Goal: Task Accomplishment & Management: Manage account settings

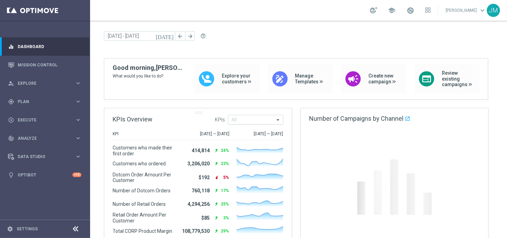
scroll to position [20, 0]
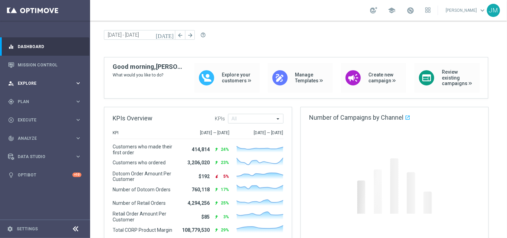
click at [78, 83] on icon "keyboard_arrow_right" at bounding box center [78, 83] width 7 height 7
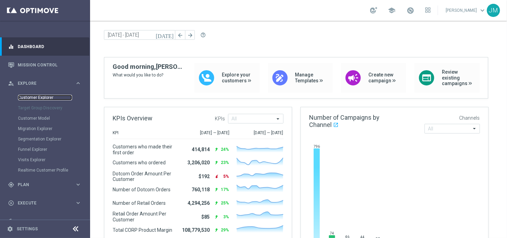
click at [47, 96] on link "Customer Explorer" at bounding box center [45, 98] width 54 height 6
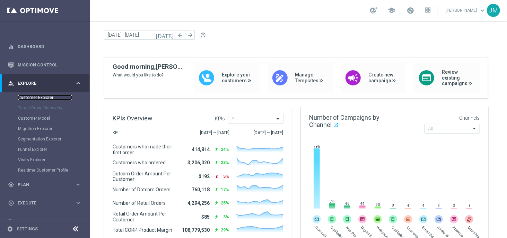
scroll to position [0, 0]
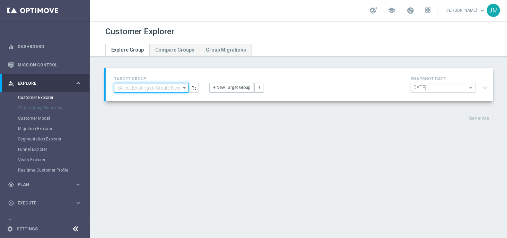
click at [140, 88] on input at bounding box center [151, 88] width 75 height 10
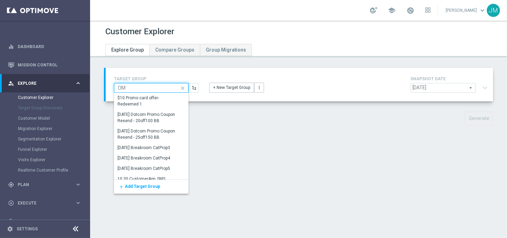
type input "O"
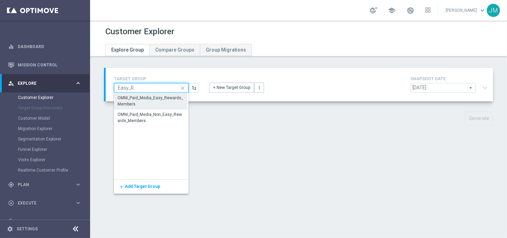
type input "Easy_R"
click at [149, 103] on div "OMNI_Paid_Media_Easy_Rewards_Members" at bounding box center [150, 101] width 67 height 12
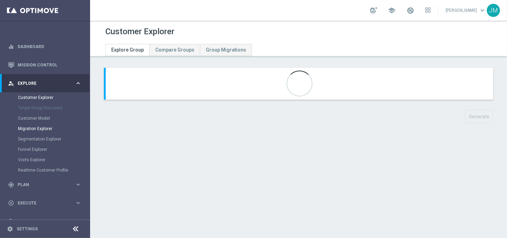
scroll to position [46, 0]
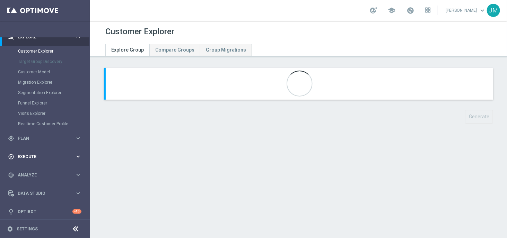
click at [44, 152] on div "play_circle_outline Execute keyboard_arrow_right" at bounding box center [44, 157] width 89 height 18
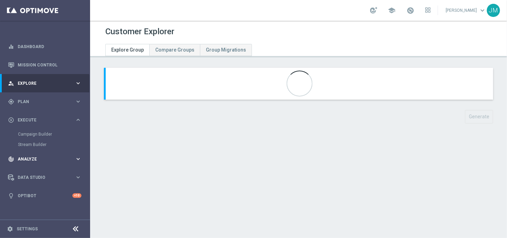
scroll to position [0, 0]
click at [44, 105] on div "gps_fixed Plan keyboard_arrow_right" at bounding box center [44, 102] width 89 height 18
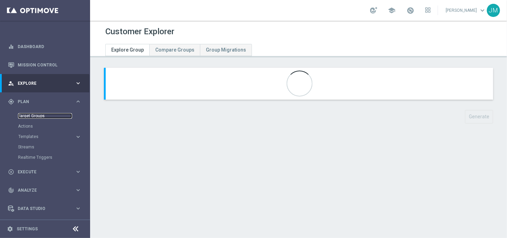
click at [38, 116] on link "Target Groups" at bounding box center [45, 116] width 54 height 6
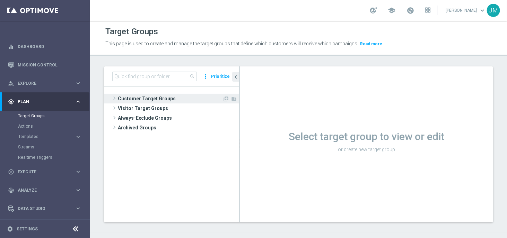
click at [151, 99] on span "Customer Target Groups" at bounding box center [170, 99] width 105 height 10
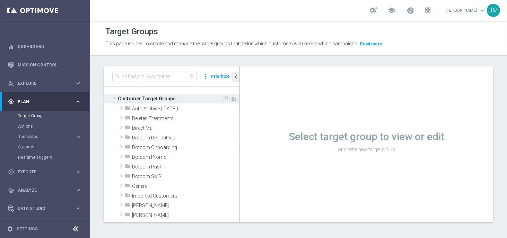
click at [147, 97] on span "Customer Target Groups" at bounding box center [170, 99] width 105 height 10
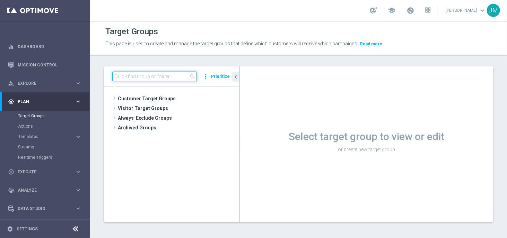
click at [162, 77] on input at bounding box center [154, 77] width 85 height 10
type input "O"
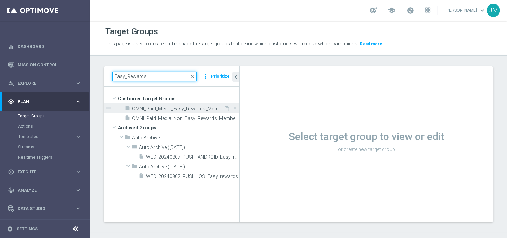
type input "Easy_Rewards"
click at [236, 109] on icon "more_vert" at bounding box center [235, 109] width 6 height 6
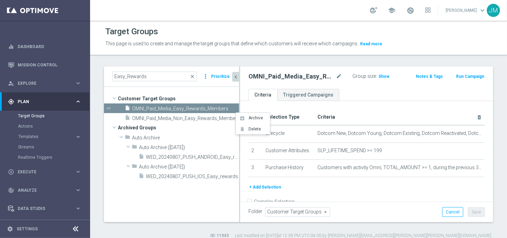
click at [238, 76] on icon "chevron_left" at bounding box center [236, 77] width 7 height 7
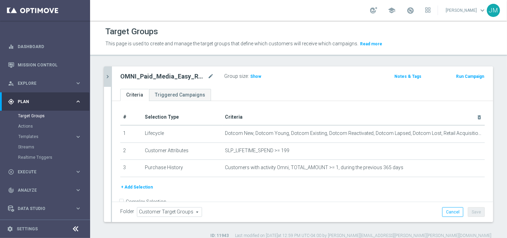
click at [106, 77] on icon "chevron_right" at bounding box center [107, 76] width 7 height 7
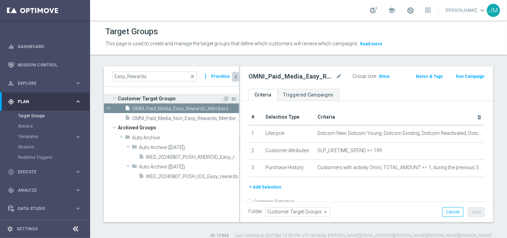
click at [150, 95] on span "Customer Target Groups" at bounding box center [170, 99] width 105 height 10
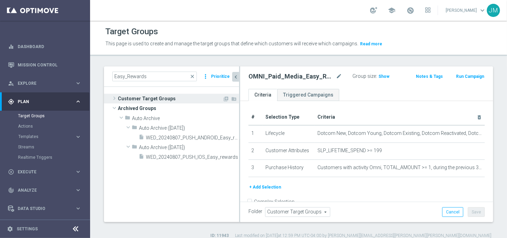
click at [151, 97] on span "Customer Target Groups" at bounding box center [170, 99] width 105 height 10
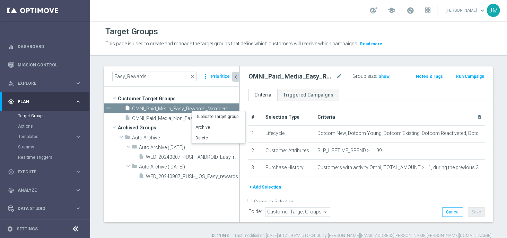
click at [206, 87] on tree-viewport "Customer Target Groups library_add create_new_folder" at bounding box center [171, 154] width 135 height 135
click at [228, 108] on icon "content_copy" at bounding box center [227, 109] width 6 height 6
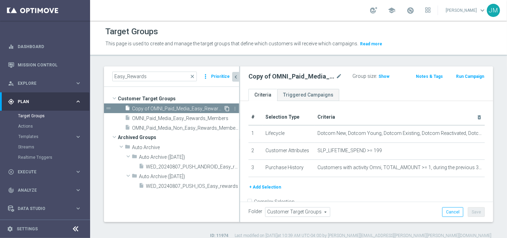
click at [228, 108] on icon "content_copy" at bounding box center [227, 109] width 6 height 6
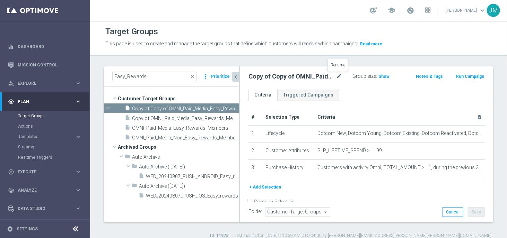
click at [338, 76] on icon "mode_edit" at bounding box center [339, 76] width 6 height 8
click at [290, 75] on input "Copy of Copy of OMNI_Paid_Media_Easy_Rewards_Members" at bounding box center [291, 77] width 85 height 10
drag, startPoint x: 286, startPoint y: 76, endPoint x: 233, endPoint y: 78, distance: 52.4
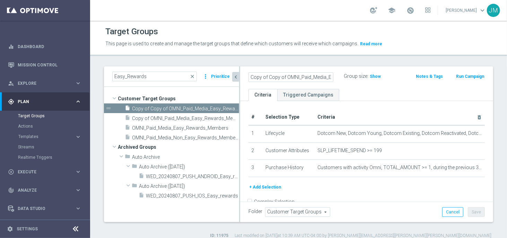
click at [233, 78] on as-split "Easy_Rewards close more_vert Prioritize Customer Target Groups library_add crea…" at bounding box center [298, 145] width 389 height 156
click at [329, 77] on input "OMNI_Paid_Media_Easy_Rewards_Members" at bounding box center [291, 77] width 85 height 10
click at [322, 78] on input "OMNI_Paid_Media_Easy_Rewards_Members" at bounding box center [291, 77] width 85 height 10
click at [373, 78] on span "Show" at bounding box center [375, 76] width 11 height 5
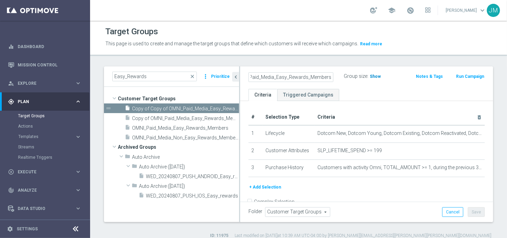
scroll to position [0, 0]
click at [328, 77] on input "OMNI_Paid_Media_Easy_Rewards_Members" at bounding box center [291, 77] width 85 height 10
click at [327, 77] on input "OMNI_Paid_Media_Easy_Rewards_Members" at bounding box center [291, 77] width 85 height 10
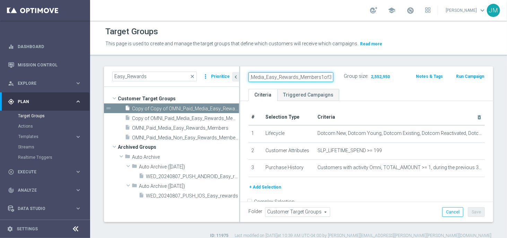
type input "OMNI_Paid_Media_Easy_Rewards_Members1of3"
click at [352, 85] on div "OMNI_Paid_Media_Easy_Rewards_Members1of3 Group size : 2,552,950 Notes & Tags Ru…" at bounding box center [366, 78] width 253 height 23
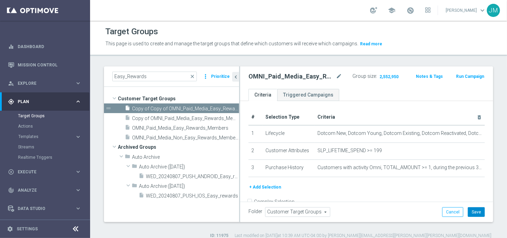
click at [475, 216] on button "Save" at bounding box center [476, 213] width 17 height 10
click at [175, 116] on span "Copy of OMNI_Paid_Media_Easy_Rewards_Members" at bounding box center [178, 119] width 92 height 6
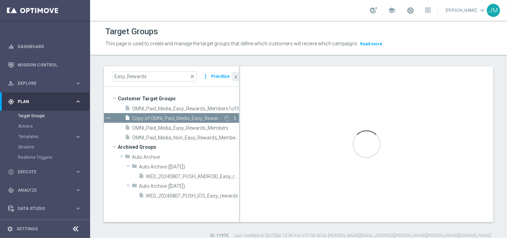
click at [235, 118] on icon "more_vert" at bounding box center [235, 119] width 6 height 6
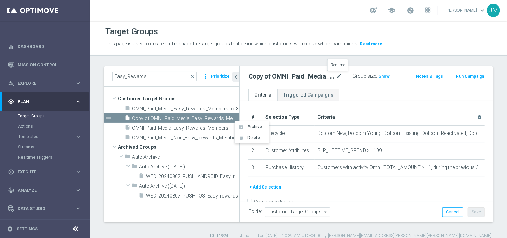
click at [339, 76] on icon "mode_edit" at bounding box center [339, 76] width 6 height 8
click at [327, 77] on input "Copy of OMNI_Paid_Media_Easy_Rewards_Members" at bounding box center [291, 77] width 85 height 10
drag, startPoint x: 268, startPoint y: 77, endPoint x: 230, endPoint y: 77, distance: 37.8
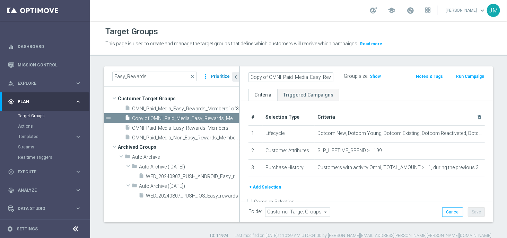
click at [230, 77] on as-split "Easy_Rewards close more_vert Prioritize Customer Target Groups library_add crea…" at bounding box center [298, 145] width 389 height 156
type input "OMNI_Paid_Media_Easy_Rewards_Members2of3"
click at [356, 93] on ul "Criteria Triggered Campaigns" at bounding box center [366, 95] width 253 height 12
click at [375, 77] on div "Group size : Show" at bounding box center [379, 76] width 55 height 8
click at [381, 76] on span "Show" at bounding box center [383, 76] width 11 height 5
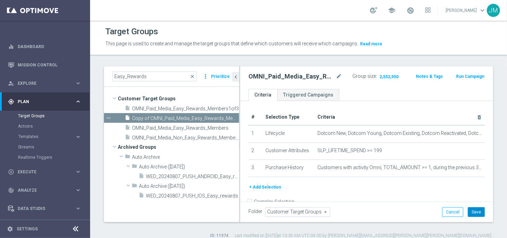
click at [470, 211] on button "Save" at bounding box center [476, 213] width 17 height 10
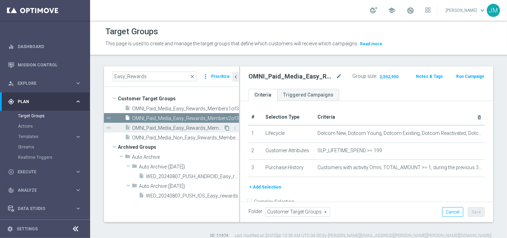
click at [226, 128] on icon "content_copy" at bounding box center [227, 128] width 6 height 6
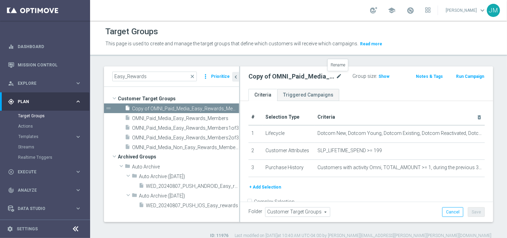
click at [337, 75] on icon "mode_edit" at bounding box center [339, 76] width 6 height 8
click at [268, 77] on input "Copy of OMNI_Paid_Media_Easy_Rewards_Members" at bounding box center [291, 77] width 85 height 10
drag, startPoint x: 268, startPoint y: 77, endPoint x: 236, endPoint y: 76, distance: 31.9
click at [236, 76] on as-split "Easy_Rewards close more_vert Prioritize Customer Target Groups library_add crea…" at bounding box center [298, 145] width 389 height 156
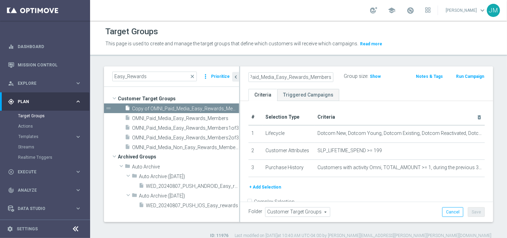
click at [327, 78] on input "OMNI_Paid_Media_Easy_Rewards_Members" at bounding box center [291, 77] width 85 height 10
type input "OMNI_Paid_Media_Easy_Rewards_Members3of3"
click at [356, 85] on div "OMNI_Paid_Media_Easy_Rewards_Members3of3 Group size : Show Notes & Tags Run Cam…" at bounding box center [366, 78] width 253 height 23
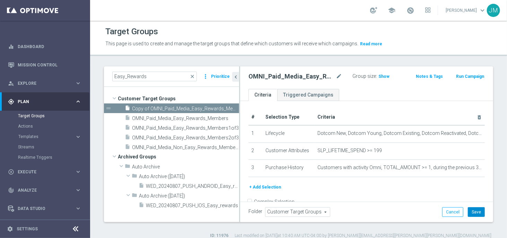
click at [475, 214] on button "Save" at bounding box center [476, 213] width 17 height 10
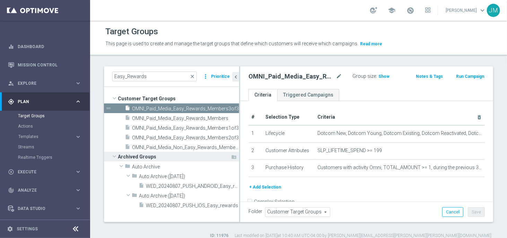
scroll to position [7, 0]
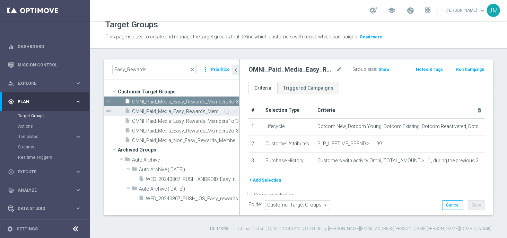
click at [206, 109] on span "OMNI_Paid_Media_Easy_Rewards_Members" at bounding box center [178, 112] width 92 height 6
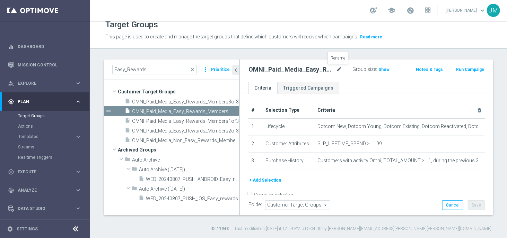
click at [338, 69] on icon "mode_edit" at bounding box center [339, 70] width 6 height 8
click at [328, 71] on input "OMNI_Paid_Media_Easy_Rewards_Members" at bounding box center [291, 71] width 85 height 10
type input "OMNI_Paid_Media_Easy_Rewards_MembersFULL"
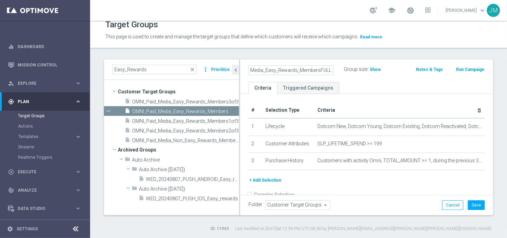
click at [364, 77] on div "OMNI_Paid_Media_Easy_Rewards_MembersFULL Group size : Show Notes & Tags Run Cam…" at bounding box center [366, 71] width 253 height 23
click at [337, 69] on icon "mode_edit" at bounding box center [339, 70] width 6 height 8
click at [317, 70] on input "OMNI_Paid_Media_Easy_Rewards_MembersFULL" at bounding box center [291, 71] width 85 height 10
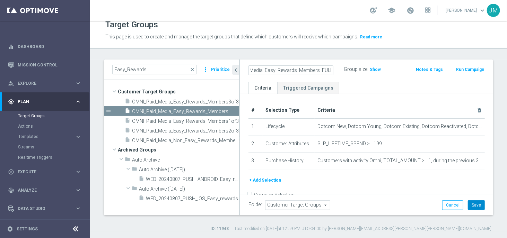
type input "OMNI_Paid_Media_Easy_Rewards_Members_FULL"
click at [474, 206] on button "Save" at bounding box center [476, 206] width 17 height 10
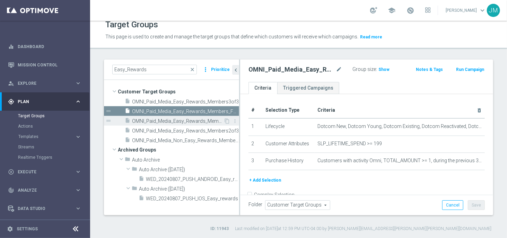
click at [202, 121] on span "OMNI_Paid_Media_Easy_Rewards_Members1of3" at bounding box center [178, 122] width 92 height 6
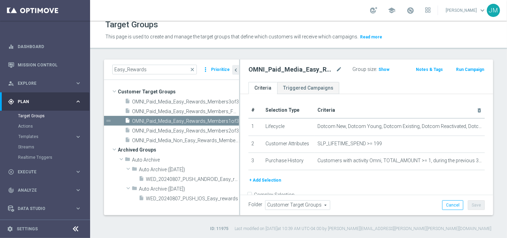
scroll to position [13, 0]
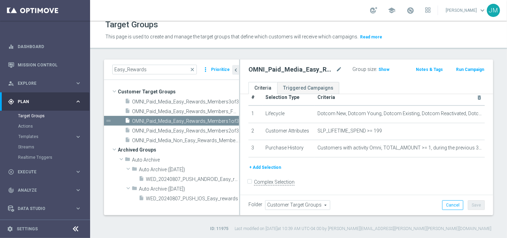
click at [263, 166] on button "+ Add Selection" at bounding box center [265, 168] width 33 height 8
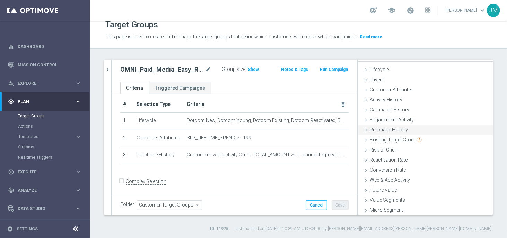
scroll to position [0, 0]
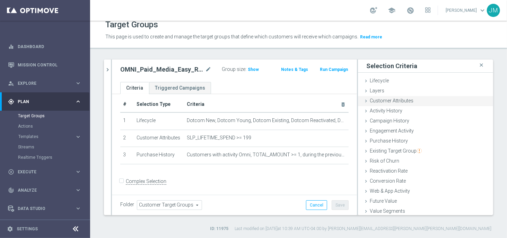
click at [397, 101] on span "Customer Attributes" at bounding box center [392, 101] width 44 height 6
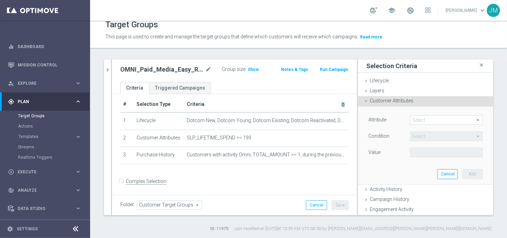
click at [429, 123] on span at bounding box center [446, 120] width 72 height 9
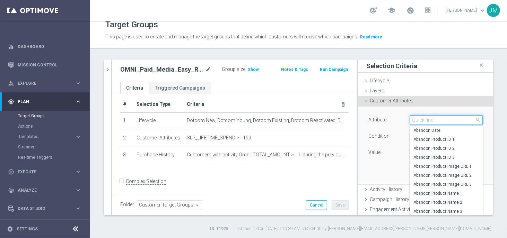
click at [437, 116] on input "search" at bounding box center [446, 120] width 73 height 10
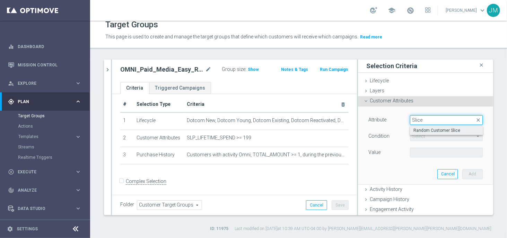
type input "Slice"
click at [432, 131] on span "Random Customer Slice" at bounding box center [446, 131] width 66 height 6
type input "Random Customer Slice"
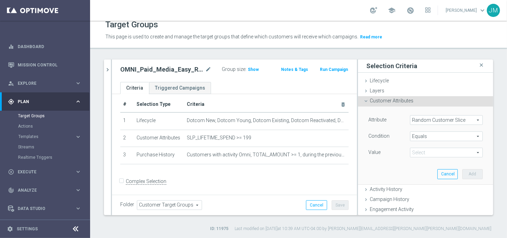
click at [428, 136] on span "Equals" at bounding box center [446, 136] width 72 height 9
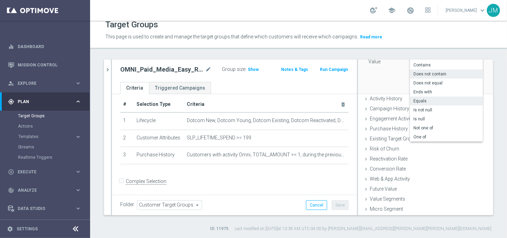
scroll to position [96, 0]
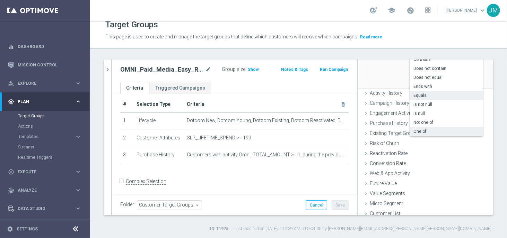
click at [419, 130] on span "One of" at bounding box center [446, 132] width 66 height 6
type input "One of"
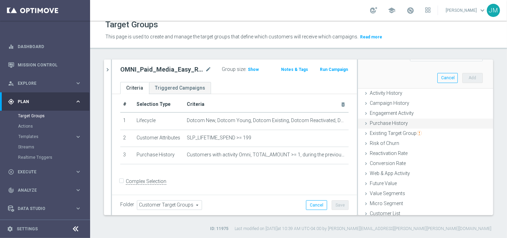
scroll to position [51, 0]
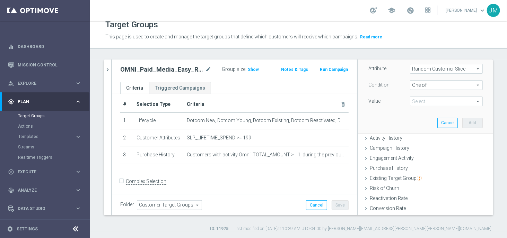
click at [432, 104] on span at bounding box center [446, 101] width 72 height 9
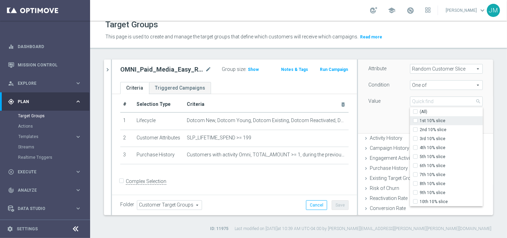
click at [420, 121] on label "1st 10% slice" at bounding box center [451, 120] width 63 height 9
click at [415, 121] on input "1st 10% slice" at bounding box center [417, 121] width 5 height 5
checkbox input "true"
type input "1st 10% slice"
click at [415, 130] on input "2nd 10% slice" at bounding box center [417, 130] width 5 height 5
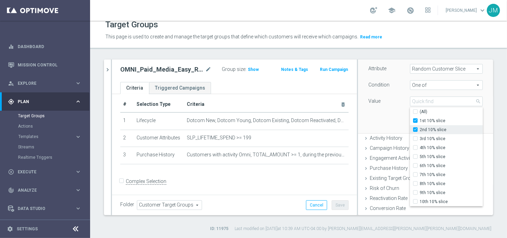
checkbox input "true"
type input "Selected 2 of 10"
click at [415, 139] on input "3rd 10% slice" at bounding box center [417, 139] width 5 height 5
checkbox input "true"
type input "Selected 3 of 10"
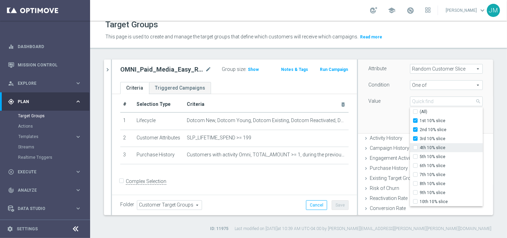
click at [415, 147] on input "4th 10% slice" at bounding box center [417, 148] width 5 height 5
checkbox input "true"
type input "Selected 4 of 10"
click at [389, 120] on div "Attribute Random Customer Slice Random Customer Slice arrow_drop_down search Co…" at bounding box center [425, 94] width 125 height 78
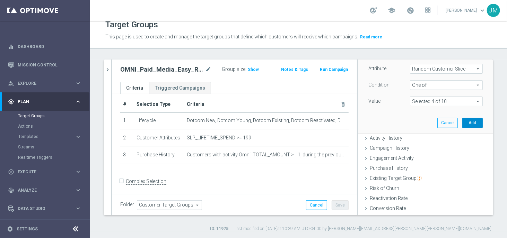
click at [462, 124] on button "Add" at bounding box center [472, 123] width 20 height 10
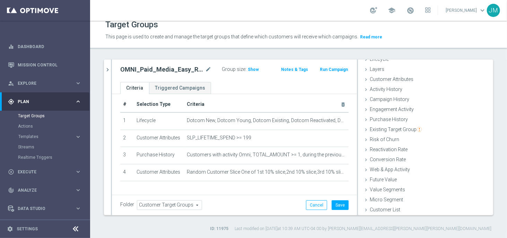
scroll to position [21, 0]
click at [334, 203] on button "Save" at bounding box center [340, 206] width 17 height 10
click at [250, 71] on span "Show" at bounding box center [253, 69] width 11 height 5
click at [107, 70] on icon "chevron_right" at bounding box center [107, 70] width 7 height 7
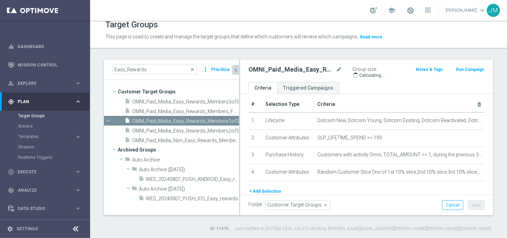
scroll to position [32, 0]
click at [219, 131] on span "OMNI_Paid_Media_Easy_Rewards_Members2of3" at bounding box center [178, 131] width 92 height 6
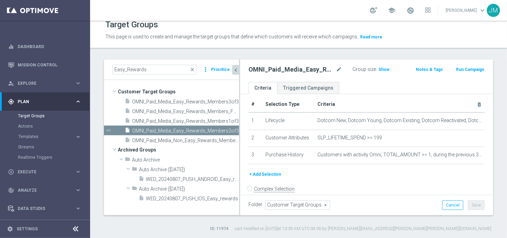
click at [273, 174] on button "+ Add Selection" at bounding box center [265, 175] width 33 height 8
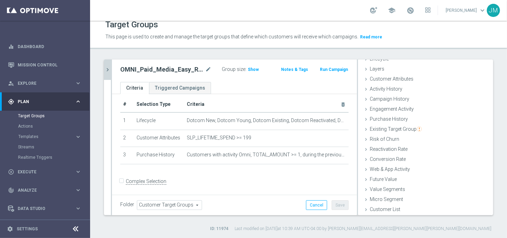
scroll to position [21, 0]
click at [395, 80] on span "Customer Attributes" at bounding box center [392, 80] width 44 height 6
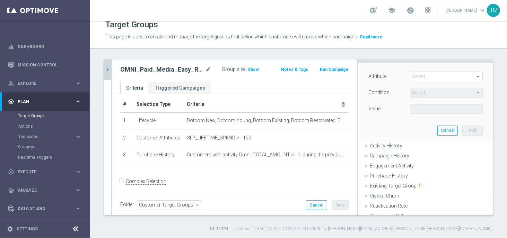
click at [410, 76] on span at bounding box center [446, 76] width 72 height 9
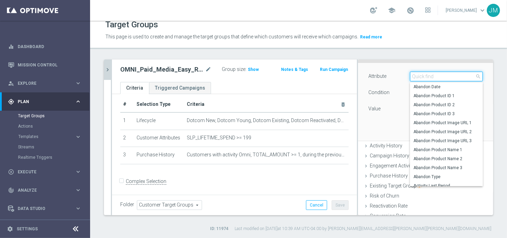
click at [410, 76] on input "search" at bounding box center [446, 77] width 73 height 10
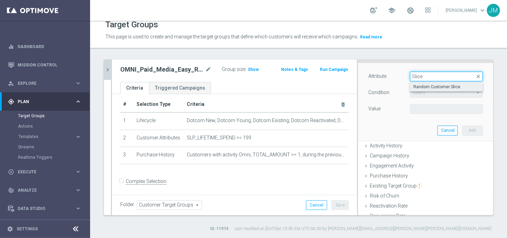
type input "Slice"
click at [420, 86] on span "Random Customer Slice" at bounding box center [446, 87] width 66 height 6
type input "Random Customer Slice"
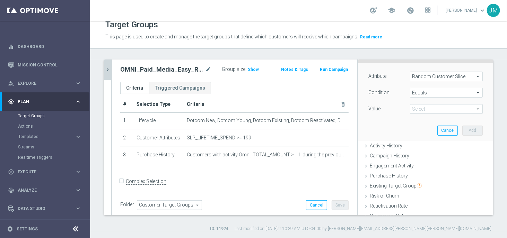
click at [425, 93] on span "Equals" at bounding box center [446, 92] width 72 height 9
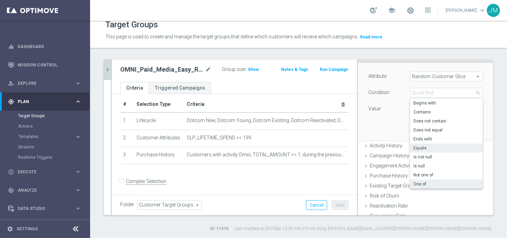
click at [415, 183] on span "One of" at bounding box center [446, 185] width 66 height 6
type input "One of"
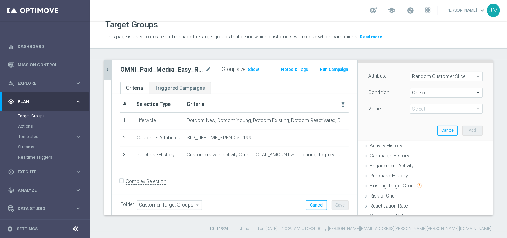
click at [427, 102] on div "Attribute Random Customer Slice Random Customer Slice arrow_drop_down search Co…" at bounding box center [425, 94] width 114 height 44
click at [425, 107] on span at bounding box center [446, 109] width 72 height 9
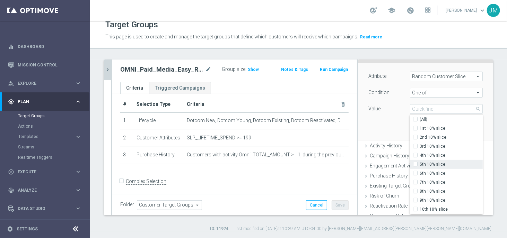
click at [415, 164] on input "5th 10% slice" at bounding box center [417, 165] width 5 height 5
checkbox input "true"
type input "5th 10% slice"
click at [420, 172] on label "6th 10% slice" at bounding box center [451, 173] width 63 height 9
click at [415, 172] on input "6th 10% slice" at bounding box center [417, 174] width 5 height 5
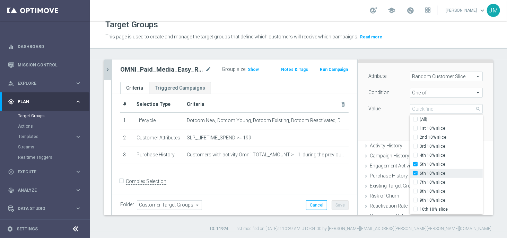
checkbox input "true"
type input "Selected 2 of 10"
click at [415, 182] on input "7th 10% slice" at bounding box center [417, 183] width 5 height 5
checkbox input "true"
type input "Selected 3 of 10"
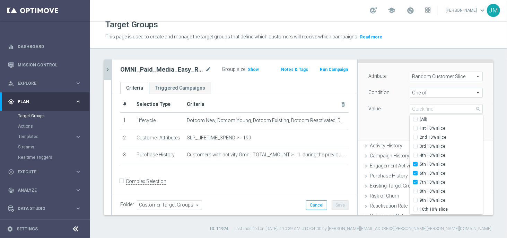
click at [388, 121] on div "Attribute Random Customer Slice Random Customer Slice arrow_drop_down search Co…" at bounding box center [425, 102] width 125 height 78
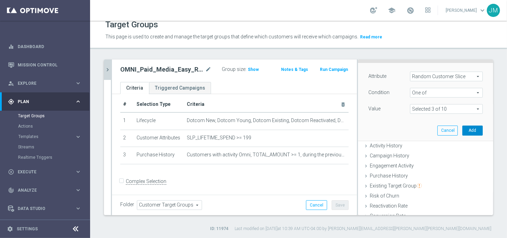
click at [463, 131] on button "Add" at bounding box center [472, 131] width 20 height 10
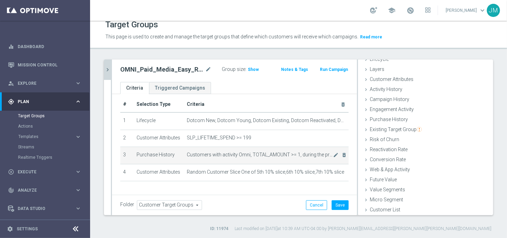
scroll to position [32, 0]
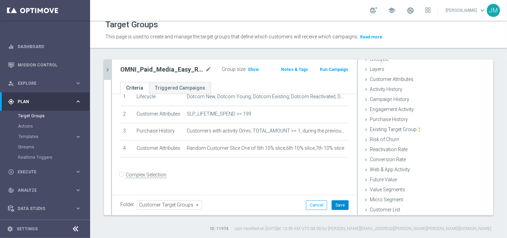
click at [332, 204] on button "Save" at bounding box center [340, 206] width 17 height 10
click at [108, 71] on icon "chevron_right" at bounding box center [107, 70] width 7 height 7
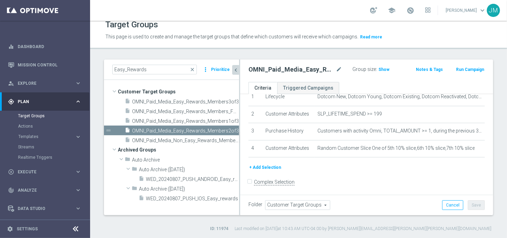
scroll to position [32, 0]
click at [217, 102] on span "OMNI_Paid_Media_Easy_Rewards_Members3of3" at bounding box center [178, 102] width 92 height 6
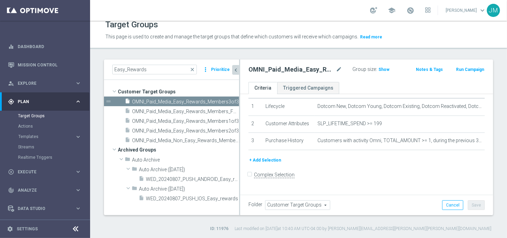
scroll to position [13, 0]
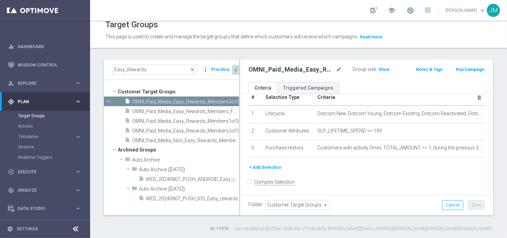
click at [272, 167] on button "+ Add Selection" at bounding box center [265, 168] width 33 height 8
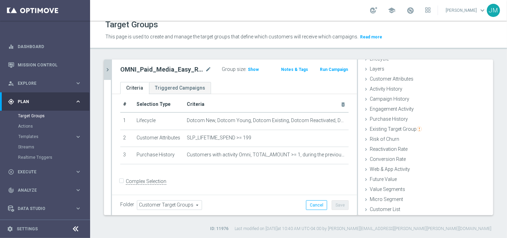
scroll to position [21, 0]
click at [395, 79] on span "Customer Attributes" at bounding box center [392, 80] width 44 height 6
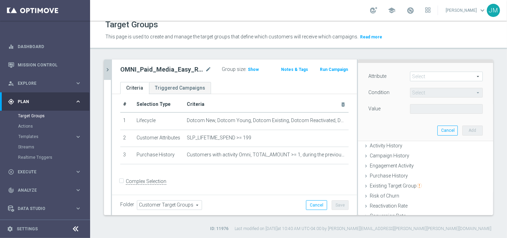
click at [423, 75] on span at bounding box center [446, 76] width 72 height 9
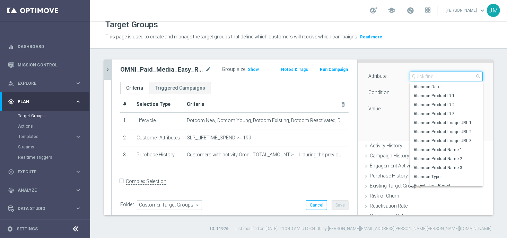
click at [423, 75] on input "search" at bounding box center [446, 77] width 73 height 10
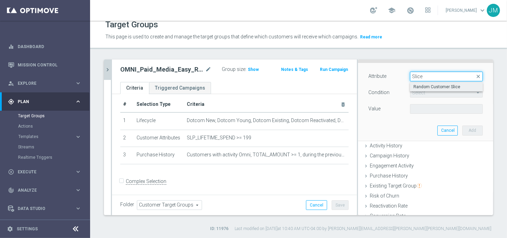
type input "Slice"
click at [423, 85] on span "Random Customer Slice" at bounding box center [446, 87] width 66 height 6
type input "Random Customer Slice"
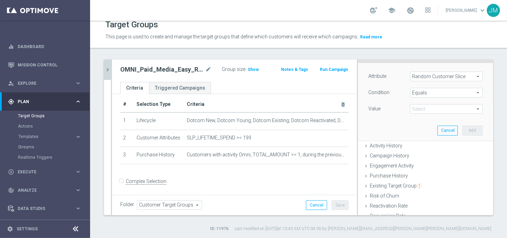
click at [424, 92] on span "Equals" at bounding box center [446, 92] width 72 height 9
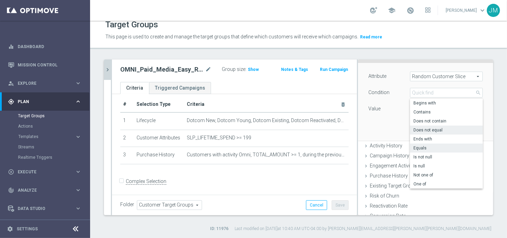
scroll to position [99, 0]
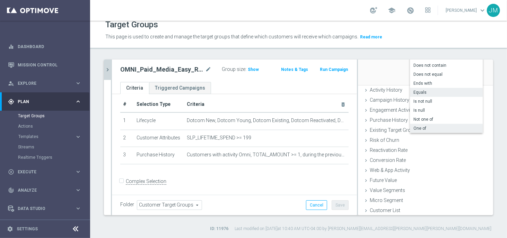
click at [416, 128] on span "One of" at bounding box center [446, 129] width 66 height 6
type input "One of"
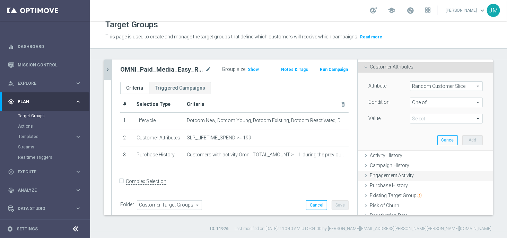
scroll to position [33, 0]
click at [415, 120] on span at bounding box center [446, 120] width 72 height 9
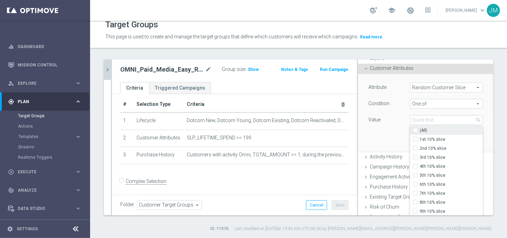
scroll to position [99, 0]
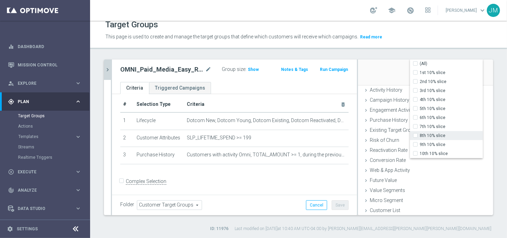
click at [415, 137] on input "8th 10% slice" at bounding box center [417, 136] width 5 height 5
checkbox input "true"
type input "8th 10% slice"
click at [415, 143] on input "9th 10% slice" at bounding box center [417, 145] width 5 height 5
checkbox input "true"
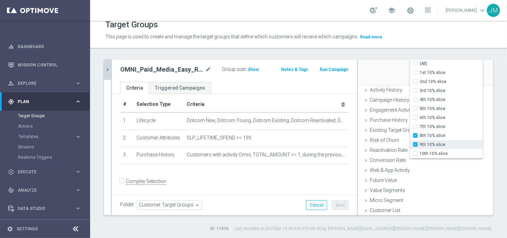
type input "Selected 2 of 10"
click at [415, 152] on input "10th 10% slice" at bounding box center [417, 154] width 5 height 5
checkbox input "true"
type input "Selected 3 of 10"
click at [385, 75] on div "Attribute Random Customer Slice Random Customer Slice arrow_drop_down search Co…" at bounding box center [425, 46] width 125 height 78
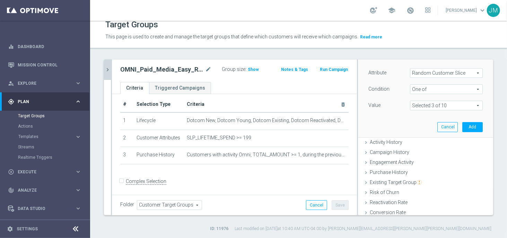
scroll to position [45, 0]
click at [462, 127] on button "Add" at bounding box center [472, 129] width 20 height 10
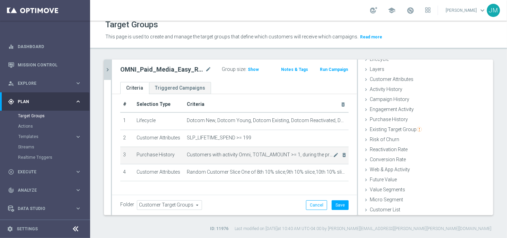
scroll to position [0, 0]
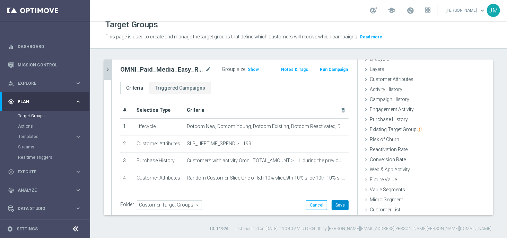
click at [335, 204] on button "Save" at bounding box center [340, 206] width 17 height 10
click at [106, 70] on icon "chevron_right" at bounding box center [107, 70] width 7 height 7
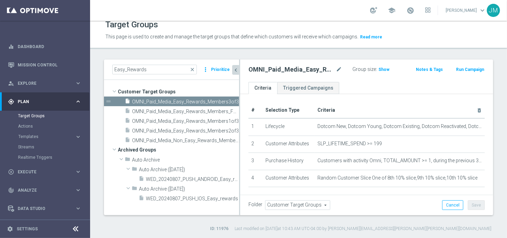
scroll to position [32, 0]
click at [207, 140] on span "OMNI_Paid_Media_Non_Easy_Rewards_Members" at bounding box center [178, 141] width 92 height 6
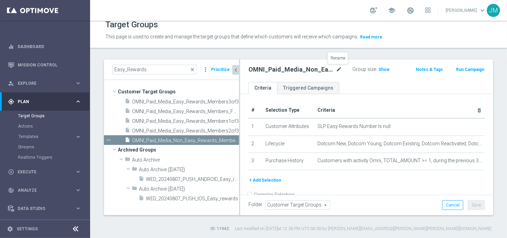
click at [337, 70] on icon "mode_edit" at bounding box center [339, 70] width 6 height 8
click at [378, 68] on span "Show" at bounding box center [383, 69] width 11 height 5
click at [228, 140] on icon "content_copy" at bounding box center [227, 141] width 6 height 6
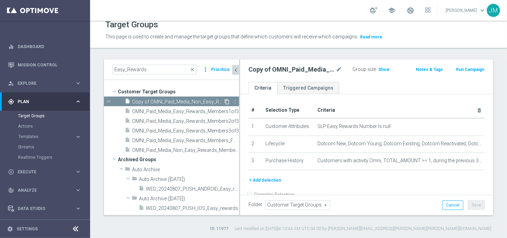
click at [226, 101] on icon "content_copy" at bounding box center [227, 102] width 6 height 6
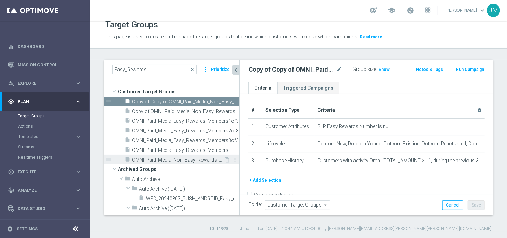
click at [188, 160] on span "OMNI_Paid_Media_Non_Easy_Rewards_Members" at bounding box center [178, 160] width 92 height 6
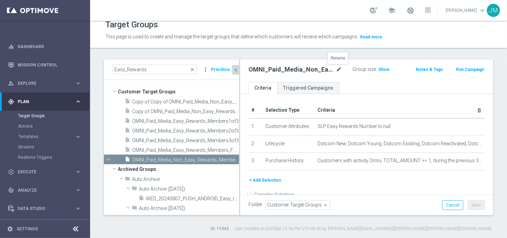
click at [336, 70] on icon "mode_edit" at bounding box center [339, 70] width 6 height 8
click at [326, 70] on input "OMNI_Paid_Media_Non_Easy_Rewards_Members" at bounding box center [291, 71] width 85 height 10
click at [328, 70] on input "OMNI_Paid_Media_Non_Easy_Rewards_Members" at bounding box center [291, 71] width 85 height 10
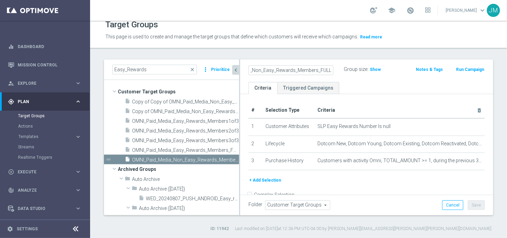
type input "OMNI_Paid_Media_Non_Easy_Rewards_Members_FULL"
click at [394, 85] on ul "Criteria Triggered Campaigns" at bounding box center [366, 88] width 253 height 12
click at [475, 206] on button "Save" at bounding box center [476, 206] width 17 height 10
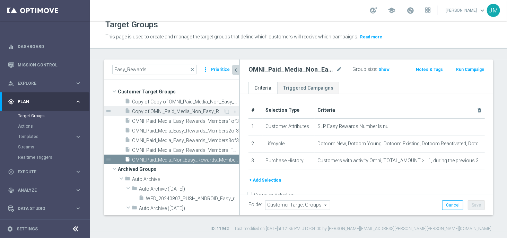
click at [189, 111] on span "Copy of OMNI_Paid_Media_Non_Easy_Rewards_Members" at bounding box center [178, 112] width 92 height 6
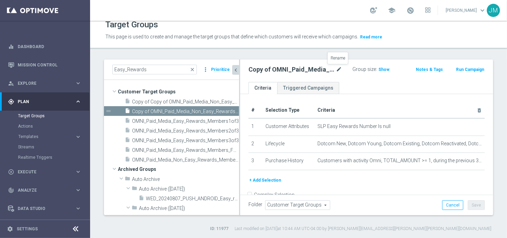
click at [339, 70] on icon "mode_edit" at bounding box center [339, 70] width 6 height 8
click at [326, 70] on input "Copy of OMNI_Paid_Media_Non_Easy_Rewards_Members" at bounding box center [291, 71] width 85 height 10
drag, startPoint x: 268, startPoint y: 70, endPoint x: 220, endPoint y: 68, distance: 47.2
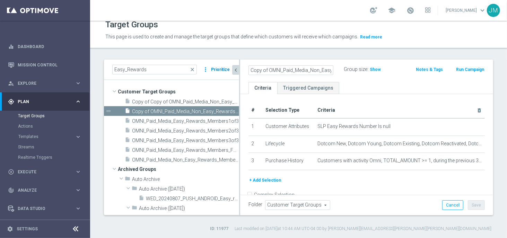
click at [220, 68] on as-split "Easy_Rewards close more_vert Prioritize Customer Target Groups library_add crea…" at bounding box center [298, 138] width 389 height 156
click at [320, 69] on input "OMNI_Paid_Media_Non_Easy_Rewards_Members" at bounding box center [291, 71] width 85 height 10
click at [328, 70] on input "OMNI_Paid_Media_Non_Easy_Rewards_Members" at bounding box center [291, 71] width 85 height 10
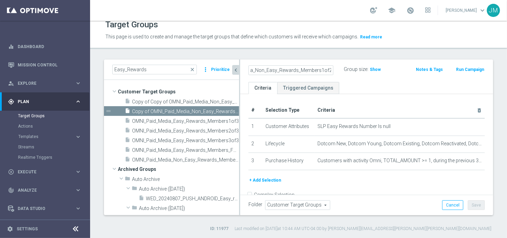
type input "OMNI_Paid_Media_Non_Easy_Rewards_Members1of2"
click at [353, 84] on ul "Criteria Triggered Campaigns" at bounding box center [366, 88] width 253 height 12
click at [336, 67] on icon "mode_edit" at bounding box center [339, 70] width 6 height 8
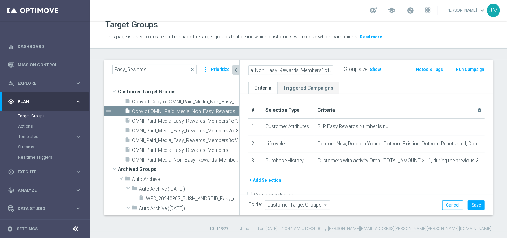
click at [345, 82] on ul "Criteria Triggered Campaigns" at bounding box center [366, 88] width 253 height 12
click at [336, 69] on icon "mode_edit" at bounding box center [339, 70] width 6 height 8
click at [367, 85] on ul "Criteria Triggered Campaigns" at bounding box center [366, 88] width 253 height 12
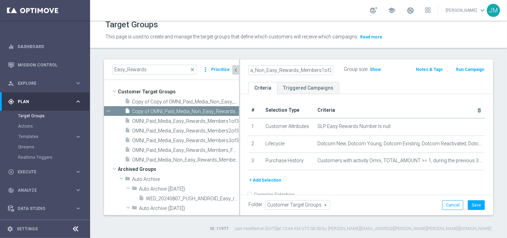
scroll to position [0, 0]
click at [262, 180] on button "+ Add Selection" at bounding box center [265, 181] width 33 height 8
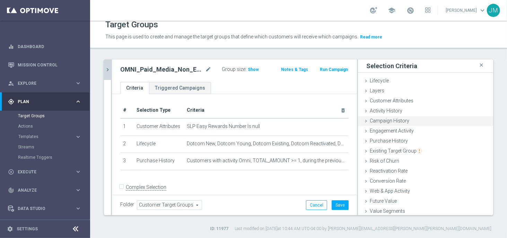
scroll to position [0, 0]
click at [397, 99] on span "Customer Attributes" at bounding box center [392, 101] width 44 height 6
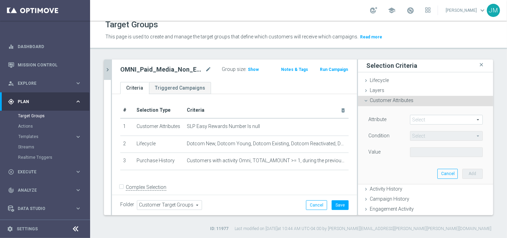
click at [424, 122] on span at bounding box center [446, 119] width 72 height 9
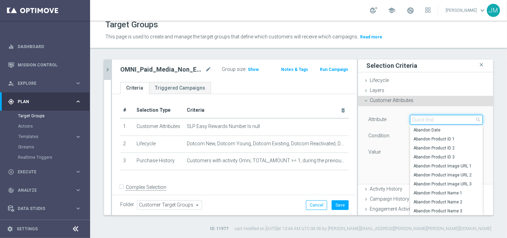
click at [420, 120] on input "search" at bounding box center [446, 120] width 73 height 10
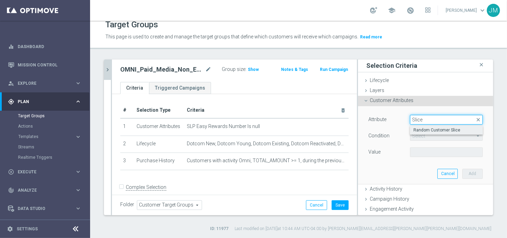
type input "Slice"
click at [424, 130] on span "Random Customer Slice" at bounding box center [446, 131] width 66 height 6
type input "Random Customer Slice"
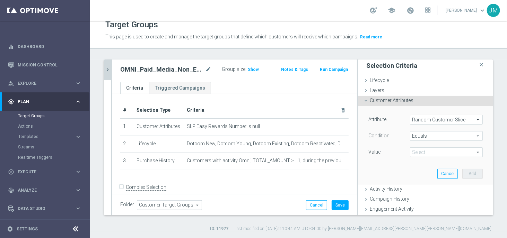
click at [417, 135] on span "Equals" at bounding box center [446, 136] width 72 height 9
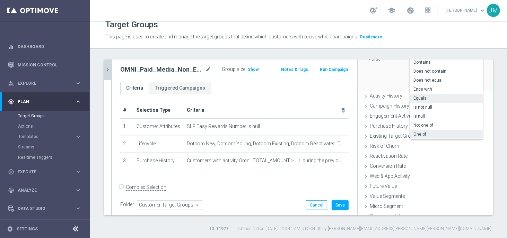
scroll to position [96, 0]
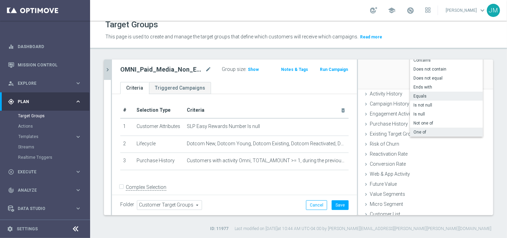
click at [431, 131] on span "One of" at bounding box center [446, 133] width 66 height 6
type input "One of"
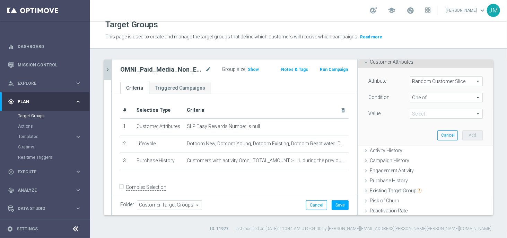
scroll to position [37, 0]
click at [416, 114] on span at bounding box center [446, 116] width 72 height 9
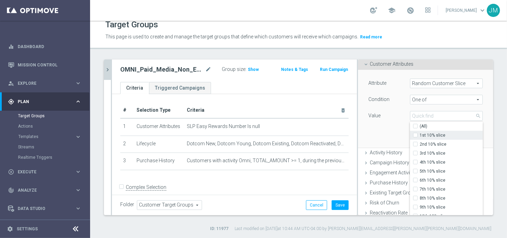
click at [420, 136] on span "1st 10% slice" at bounding box center [451, 136] width 63 height 6
click at [420, 136] on input "1st 10% slice" at bounding box center [417, 135] width 5 height 5
checkbox input "true"
type input "1st 10% slice"
click at [420, 145] on span "2nd 10% slice" at bounding box center [451, 145] width 63 height 6
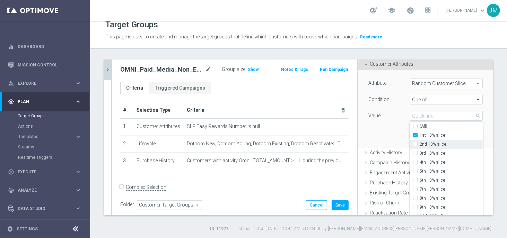
click at [417, 145] on input "2nd 10% slice" at bounding box center [417, 144] width 5 height 5
checkbox input "true"
type input "Selected 2 of 10"
click at [420, 155] on span "3rd 10% slice" at bounding box center [451, 154] width 63 height 6
click at [415, 155] on input "3rd 10% slice" at bounding box center [417, 153] width 5 height 5
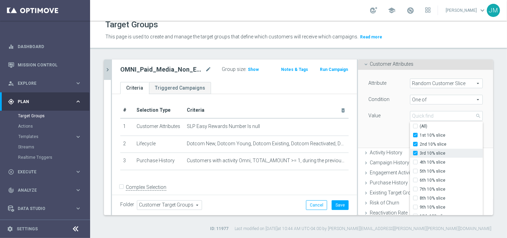
checkbox input "true"
type input "Selected 3 of 10"
click at [415, 164] on input "4th 10% slice" at bounding box center [417, 162] width 5 height 5
checkbox input "true"
type input "Selected 4 of 10"
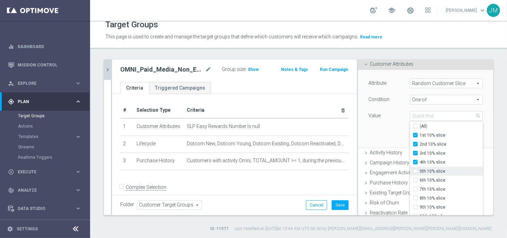
click at [415, 171] on input "5th 10% slice" at bounding box center [417, 171] width 5 height 5
checkbox input "true"
type input "Selected 5 of 10"
click at [391, 138] on div "Attribute Random Customer Slice Random Customer Slice arrow_drop_down search Co…" at bounding box center [425, 109] width 125 height 78
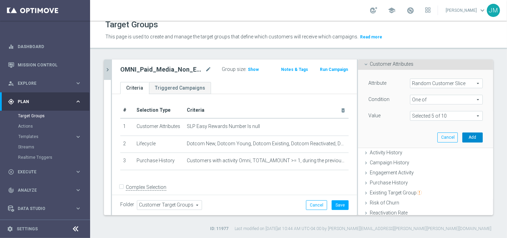
click at [464, 141] on button "Add" at bounding box center [472, 138] width 20 height 10
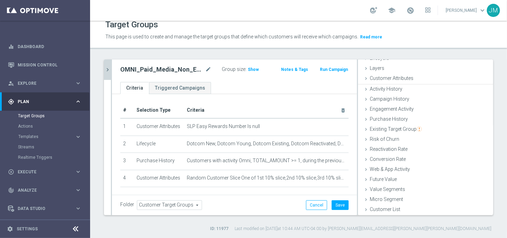
scroll to position [21, 0]
click at [336, 206] on button "Save" at bounding box center [340, 206] width 17 height 10
click at [106, 68] on icon "chevron_right" at bounding box center [107, 70] width 7 height 7
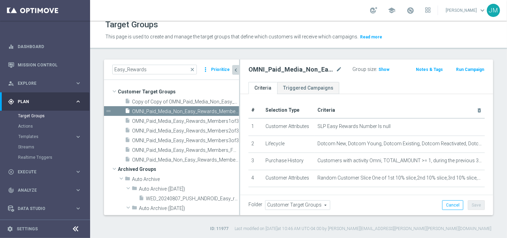
scroll to position [32, 0]
click at [156, 102] on span "Copy of Copy of OMNI_Paid_Media_Non_Easy_Rewards_Members" at bounding box center [178, 102] width 92 height 6
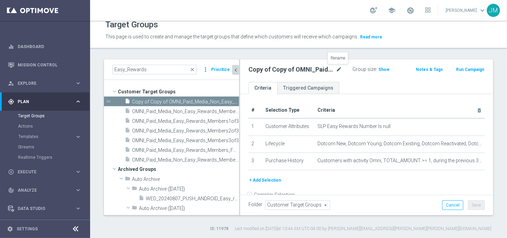
click at [337, 69] on icon "mode_edit" at bounding box center [339, 70] width 6 height 8
click at [284, 70] on input "Copy of Copy of OMNI_Paid_Media_Non_Easy_Rewards_Members" at bounding box center [291, 71] width 85 height 10
drag, startPoint x: 286, startPoint y: 70, endPoint x: 234, endPoint y: 72, distance: 51.4
click at [234, 72] on as-split "Easy_Rewards close more_vert Prioritize Customer Target Groups library_add crea…" at bounding box center [298, 138] width 389 height 156
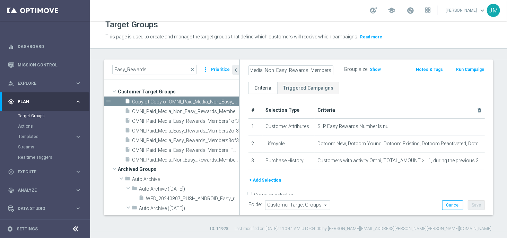
click at [329, 71] on input "OMNI_Paid_Media_Non_Easy_Rewards_Members" at bounding box center [291, 71] width 85 height 10
type input "OMNI_Paid_Media_Non_Easy_Rewards_Members2of2"
click at [376, 82] on ul "Criteria Triggered Campaigns" at bounding box center [366, 88] width 253 height 12
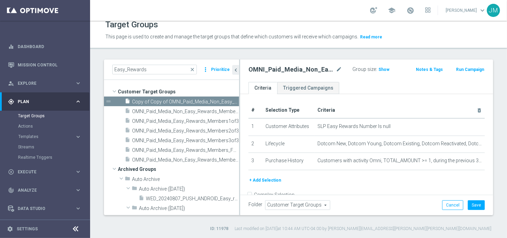
click at [274, 179] on button "+ Add Selection" at bounding box center [265, 181] width 33 height 8
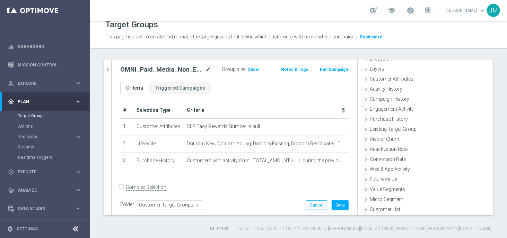
scroll to position [21, 0]
click at [396, 77] on span "Customer Attributes" at bounding box center [392, 80] width 44 height 6
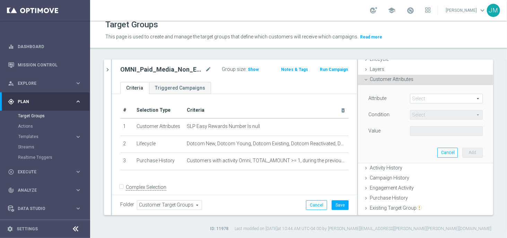
scroll to position [37, 0]
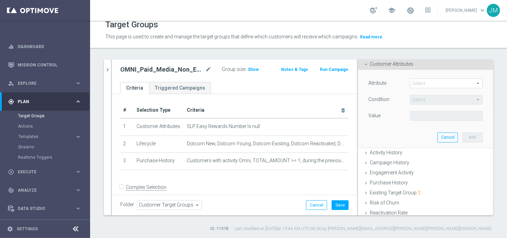
click at [410, 83] on span at bounding box center [446, 83] width 72 height 9
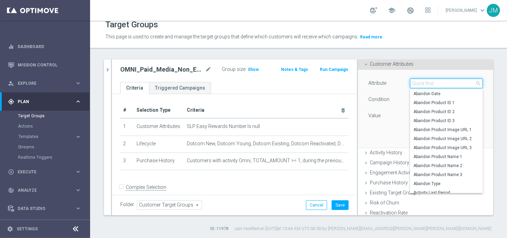
click at [410, 83] on input "search" at bounding box center [446, 84] width 73 height 10
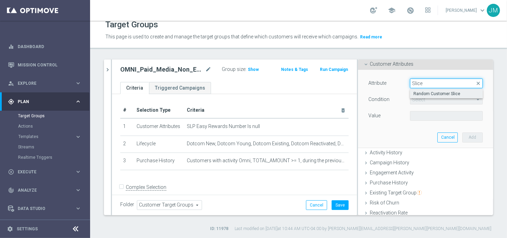
type input "Slice"
click at [417, 92] on span "Random Customer Slice" at bounding box center [446, 94] width 66 height 6
type input "Random Customer Slice"
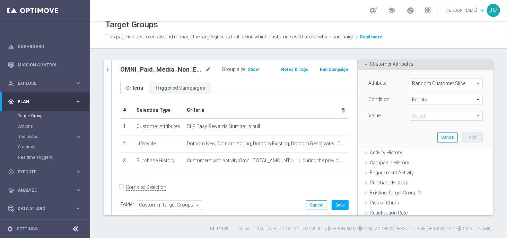
click at [419, 98] on span "Equals" at bounding box center [446, 99] width 72 height 9
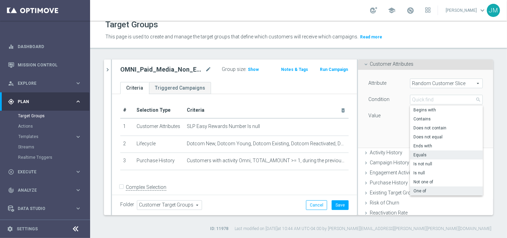
click at [416, 189] on span "One of" at bounding box center [446, 192] width 66 height 6
type input "One of"
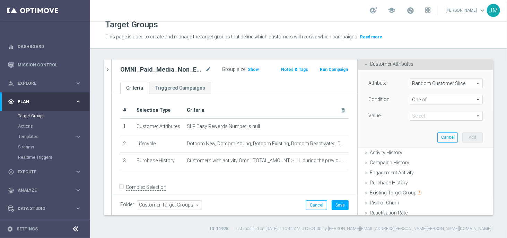
click at [430, 113] on span at bounding box center [446, 116] width 72 height 9
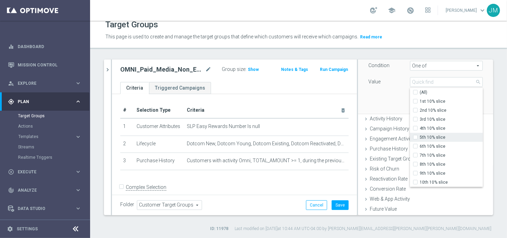
scroll to position [73, 0]
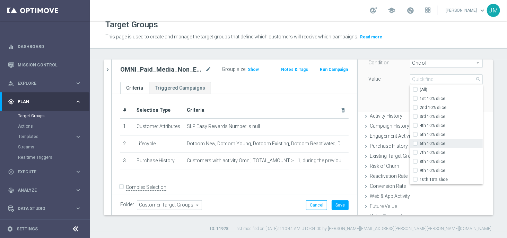
click at [420, 142] on label "6th 10% slice" at bounding box center [451, 143] width 63 height 9
click at [415, 142] on input "6th 10% slice" at bounding box center [417, 144] width 5 height 5
checkbox input "true"
type input "6th 10% slice"
click at [410, 149] on div "7th 10% slice" at bounding box center [446, 152] width 73 height 9
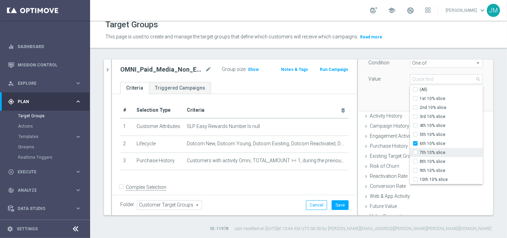
click at [415, 152] on input "7th 10% slice" at bounding box center [417, 153] width 5 height 5
checkbox input "true"
type input "Selected 2 of 10"
click at [415, 160] on input "8th 10% slice" at bounding box center [417, 162] width 5 height 5
checkbox input "true"
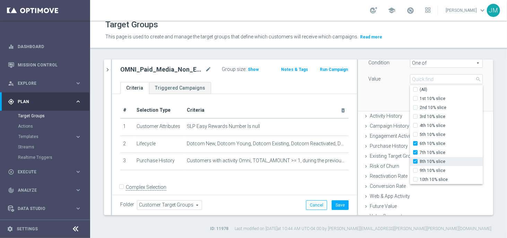
type input "Selected 3 of 10"
click at [410, 173] on div "9th 10% slice" at bounding box center [446, 170] width 73 height 9
click at [415, 181] on input "10th 10% slice" at bounding box center [417, 180] width 5 height 5
checkbox input "true"
type input "Selected 4 of 10"
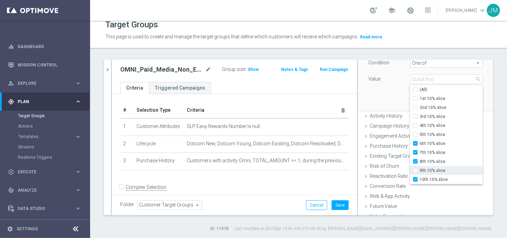
click at [415, 170] on input "9th 10% slice" at bounding box center [417, 171] width 5 height 5
checkbox input "true"
type input "Selected 5 of 10"
click at [378, 95] on div "Attribute Random Customer Slice Random Customer Slice arrow_drop_down search Co…" at bounding box center [425, 72] width 125 height 78
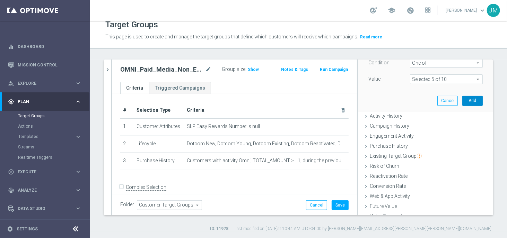
click at [465, 103] on button "Add" at bounding box center [472, 101] width 20 height 10
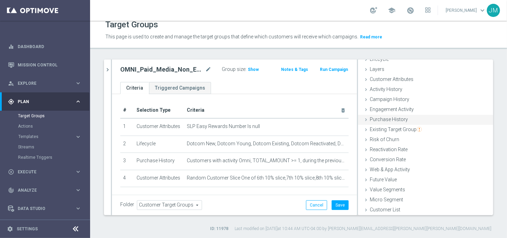
scroll to position [0, 0]
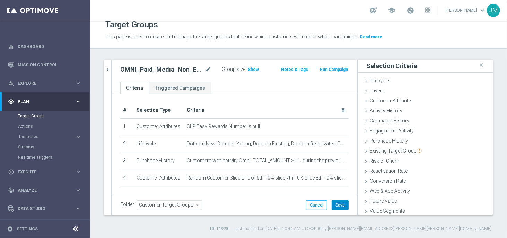
click at [334, 204] on button "Save" at bounding box center [340, 206] width 17 height 10
